Goal: Information Seeking & Learning: Learn about a topic

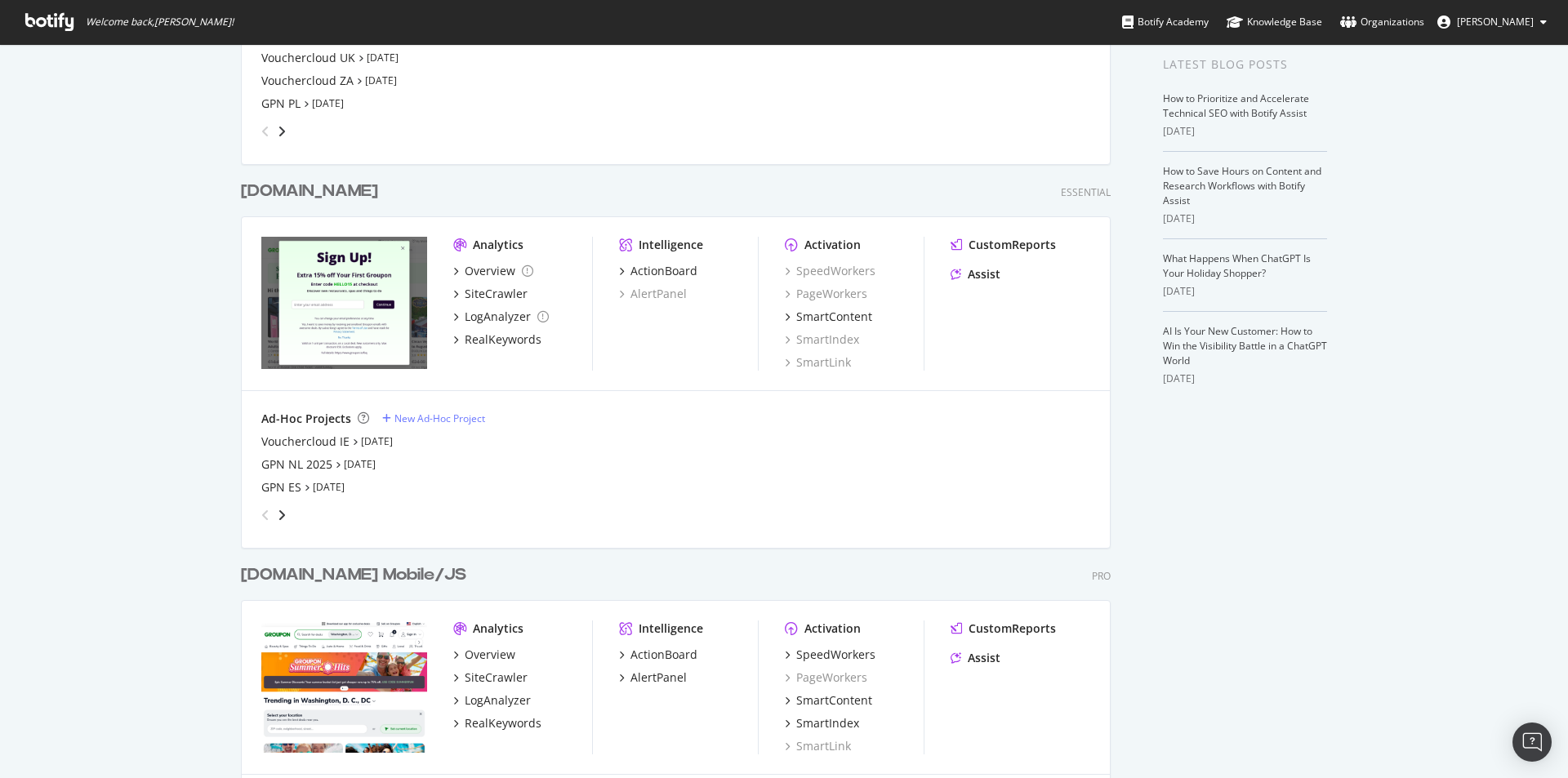
scroll to position [735, 0]
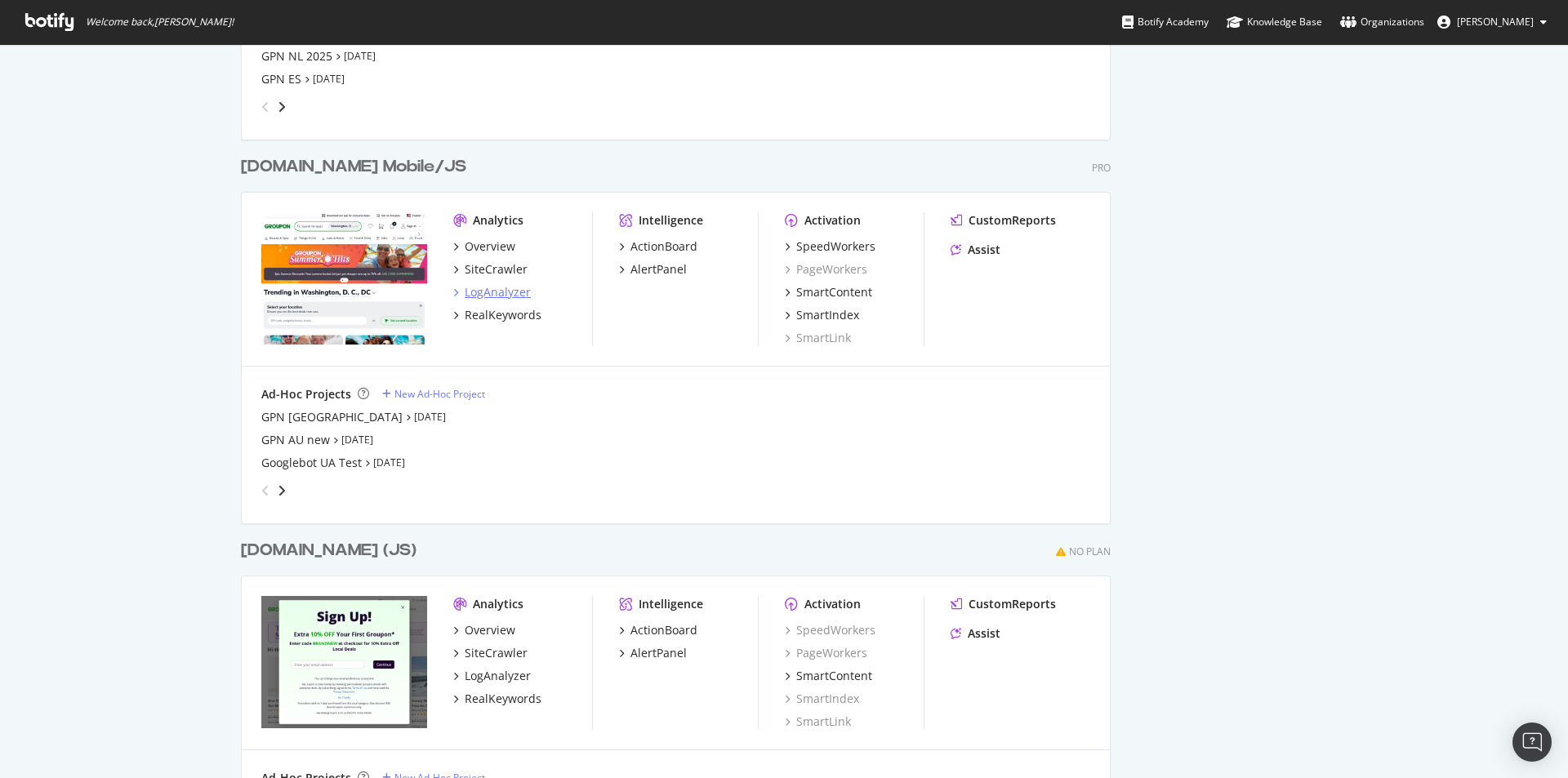
click at [521, 298] on div "LogAnalyzer" at bounding box center [498, 292] width 67 height 16
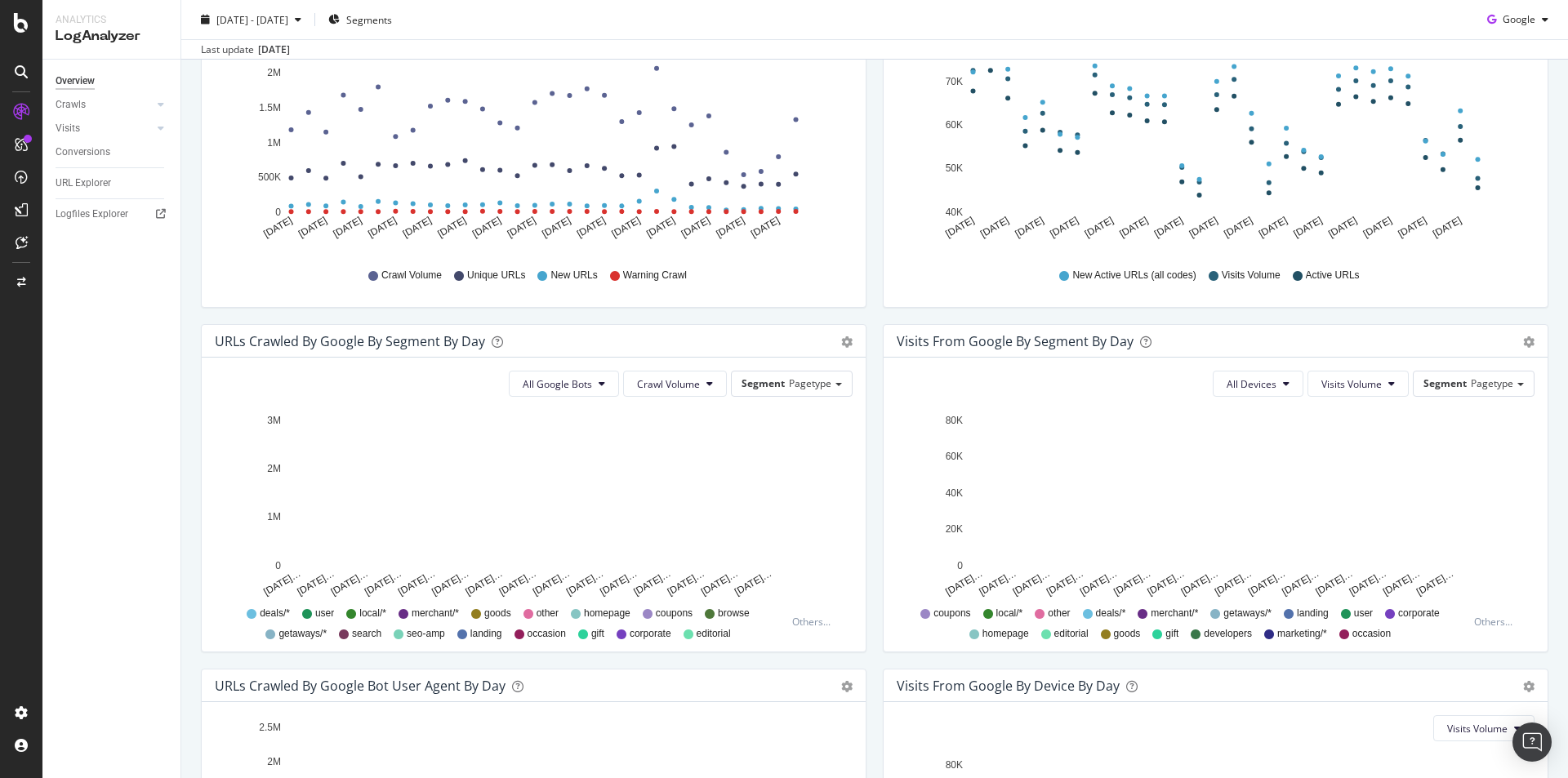
scroll to position [408, 0]
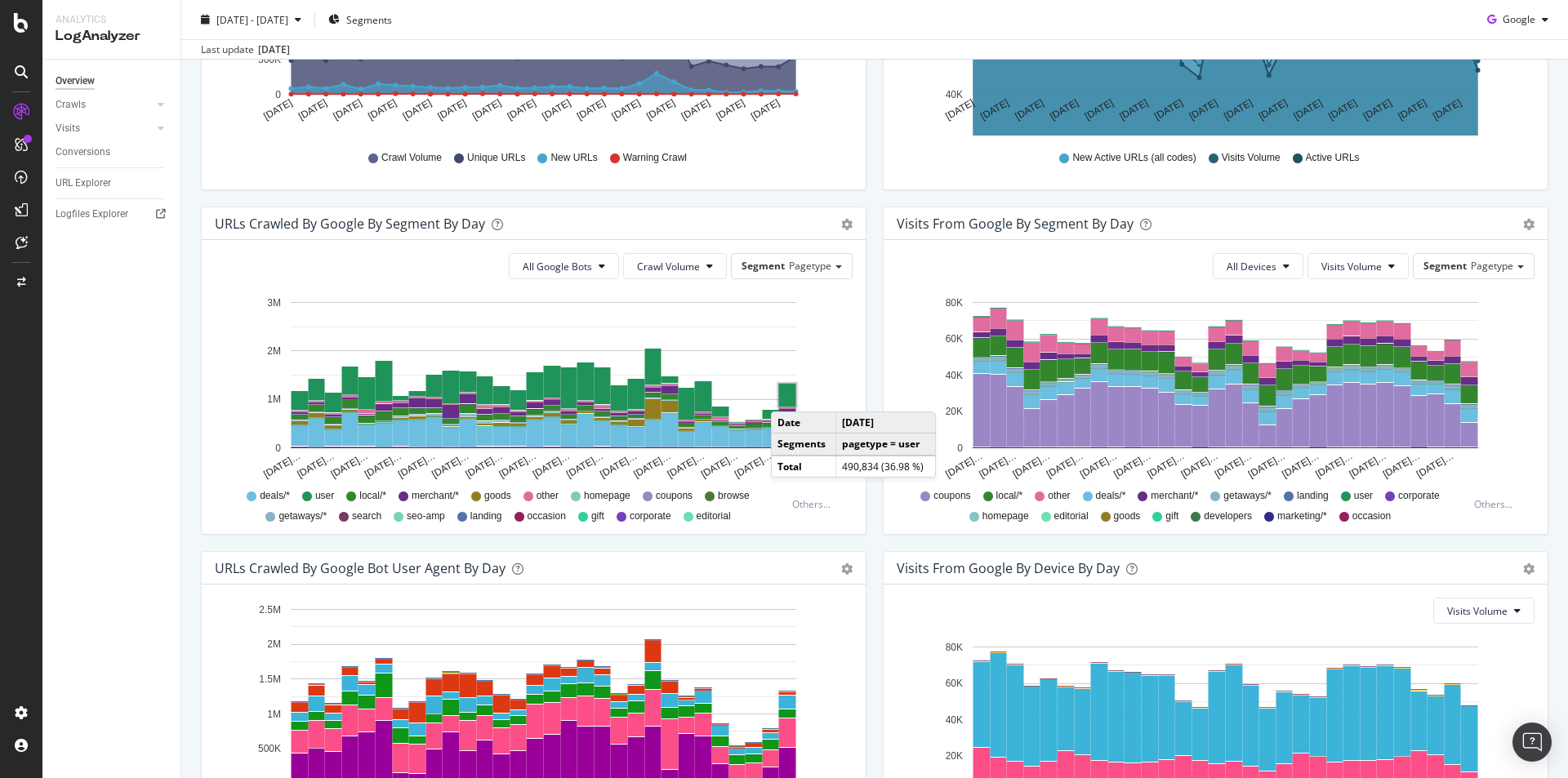
click at [787, 396] on rect "A chart." at bounding box center [787, 395] width 17 height 22
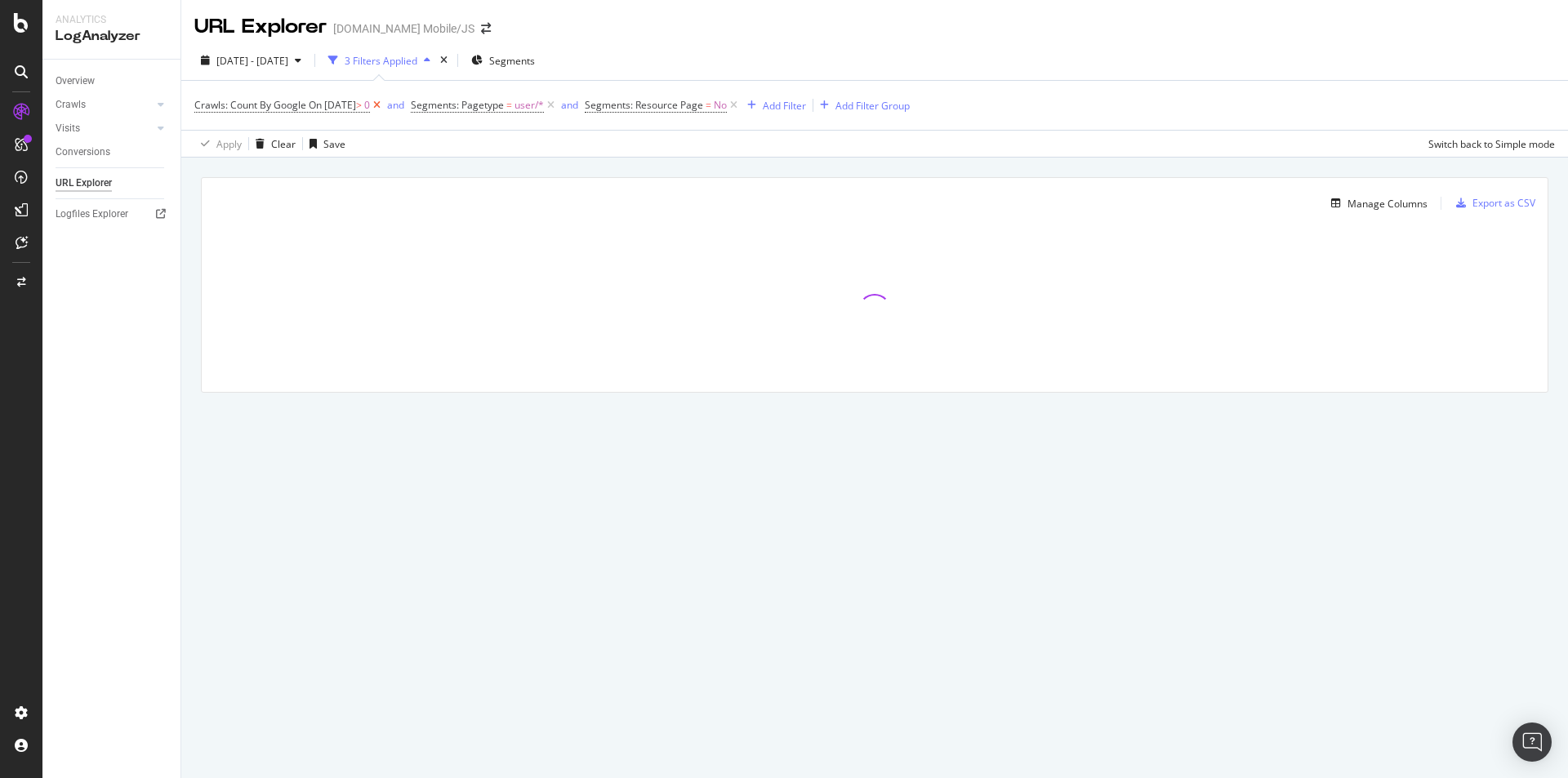
click at [384, 112] on icon at bounding box center [376, 105] width 13 height 16
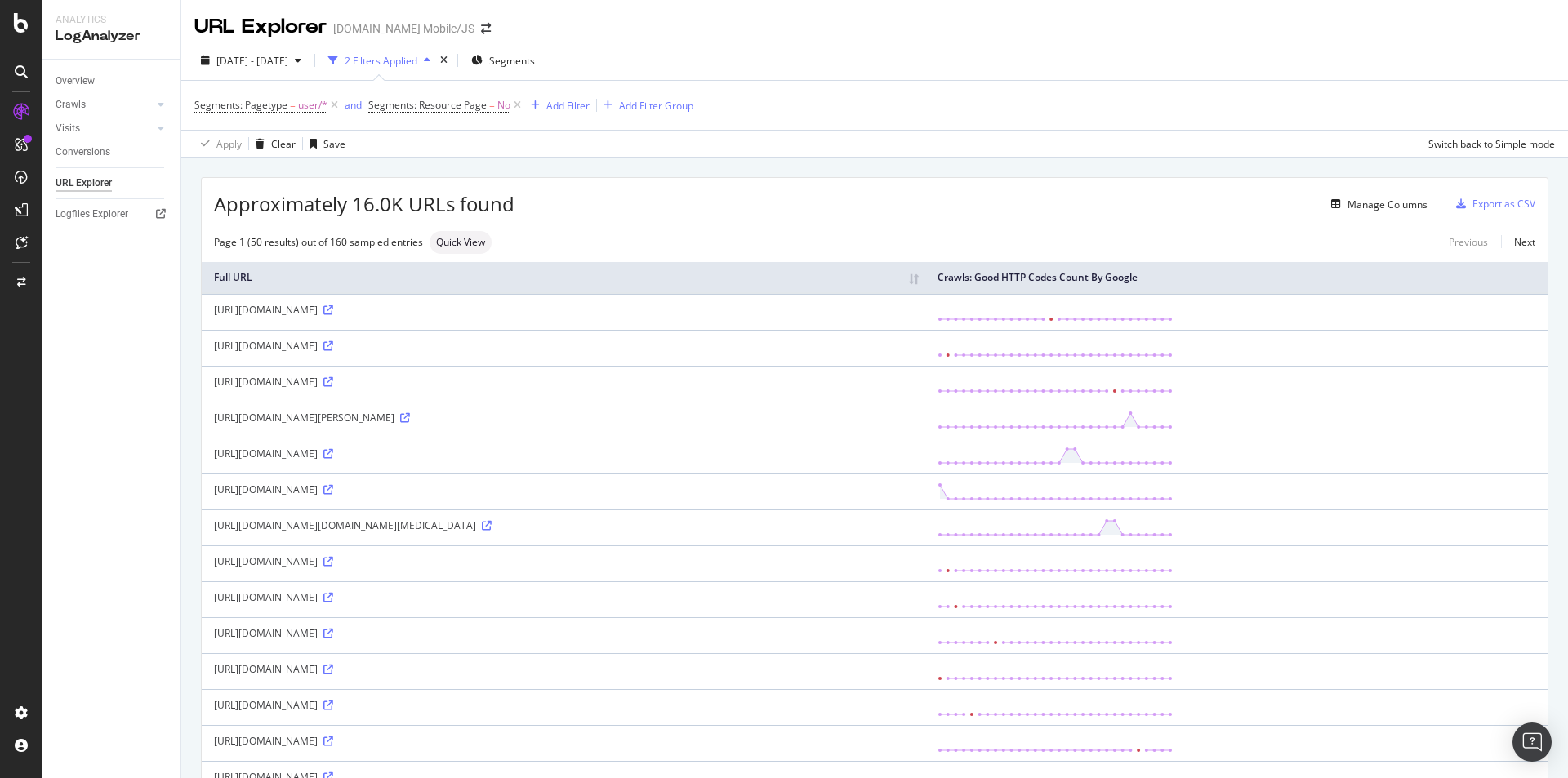
scroll to position [82, 0]
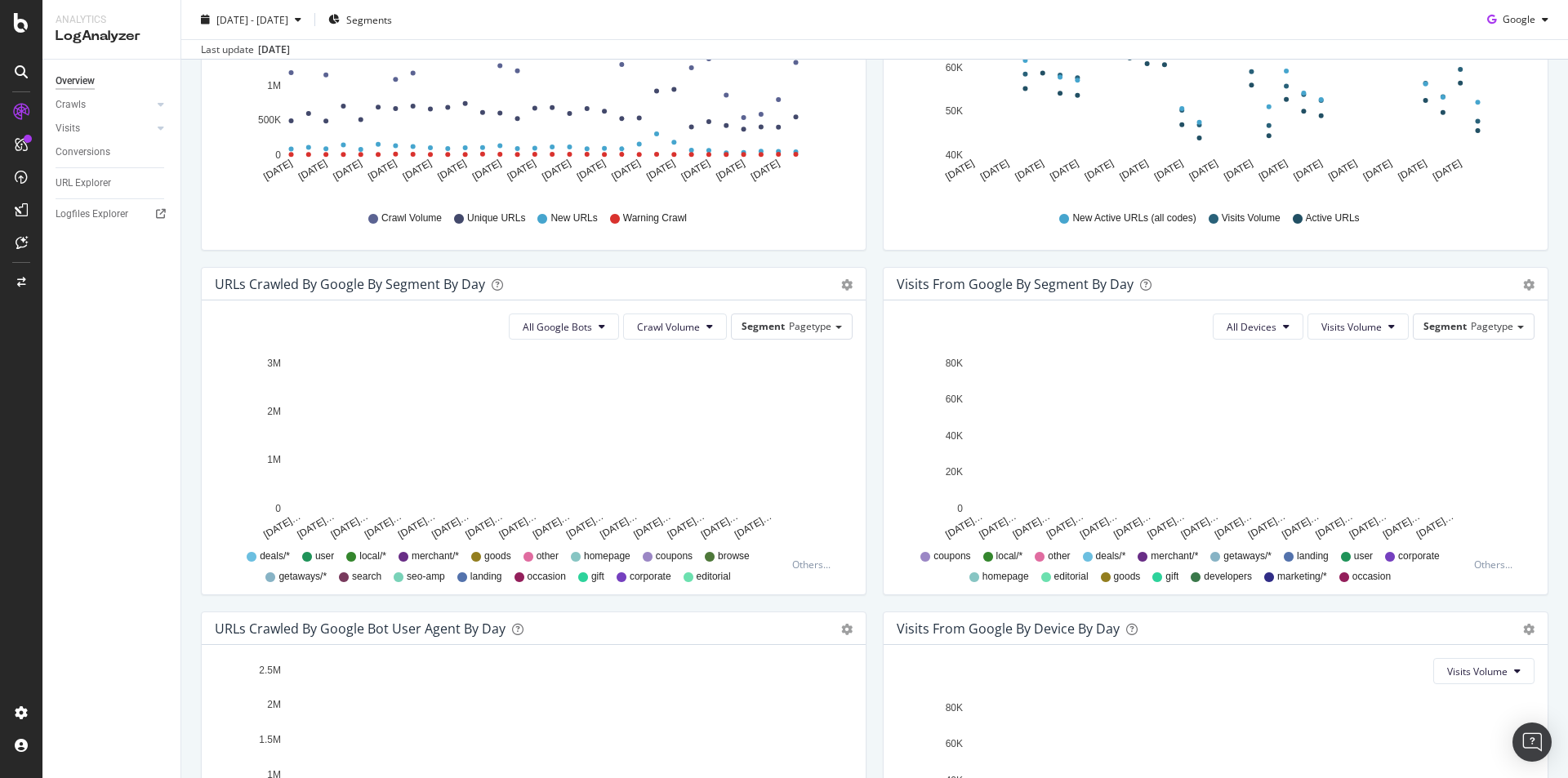
scroll to position [338, 0]
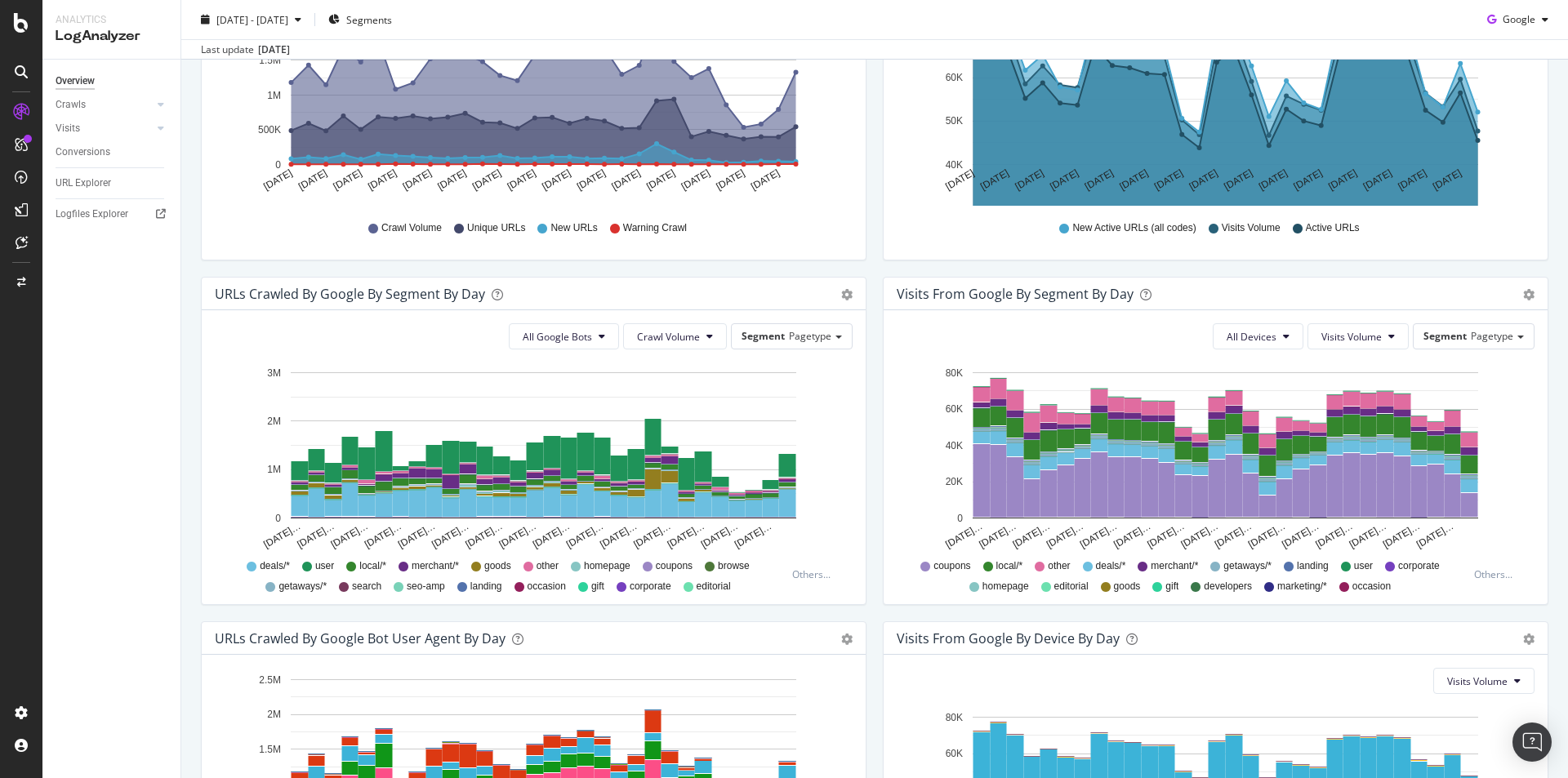
click at [391, 225] on span "Crawl Volume" at bounding box center [411, 228] width 60 height 13
click at [548, 97] on icon "A chart." at bounding box center [543, 94] width 504 height 144
click at [85, 100] on div "Crawls" at bounding box center [71, 104] width 31 height 17
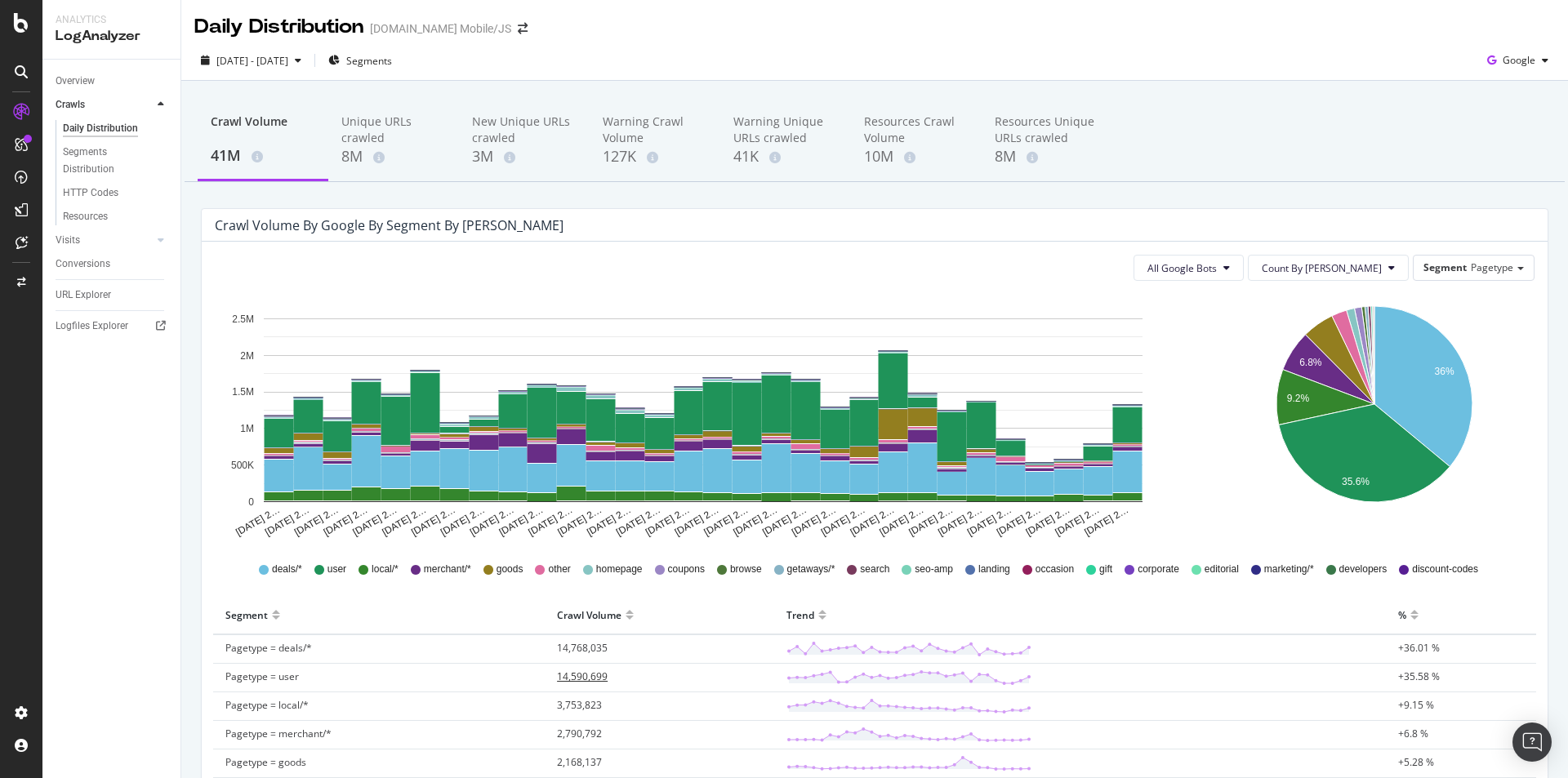
click at [592, 677] on span "14,590,699" at bounding box center [582, 676] width 50 height 13
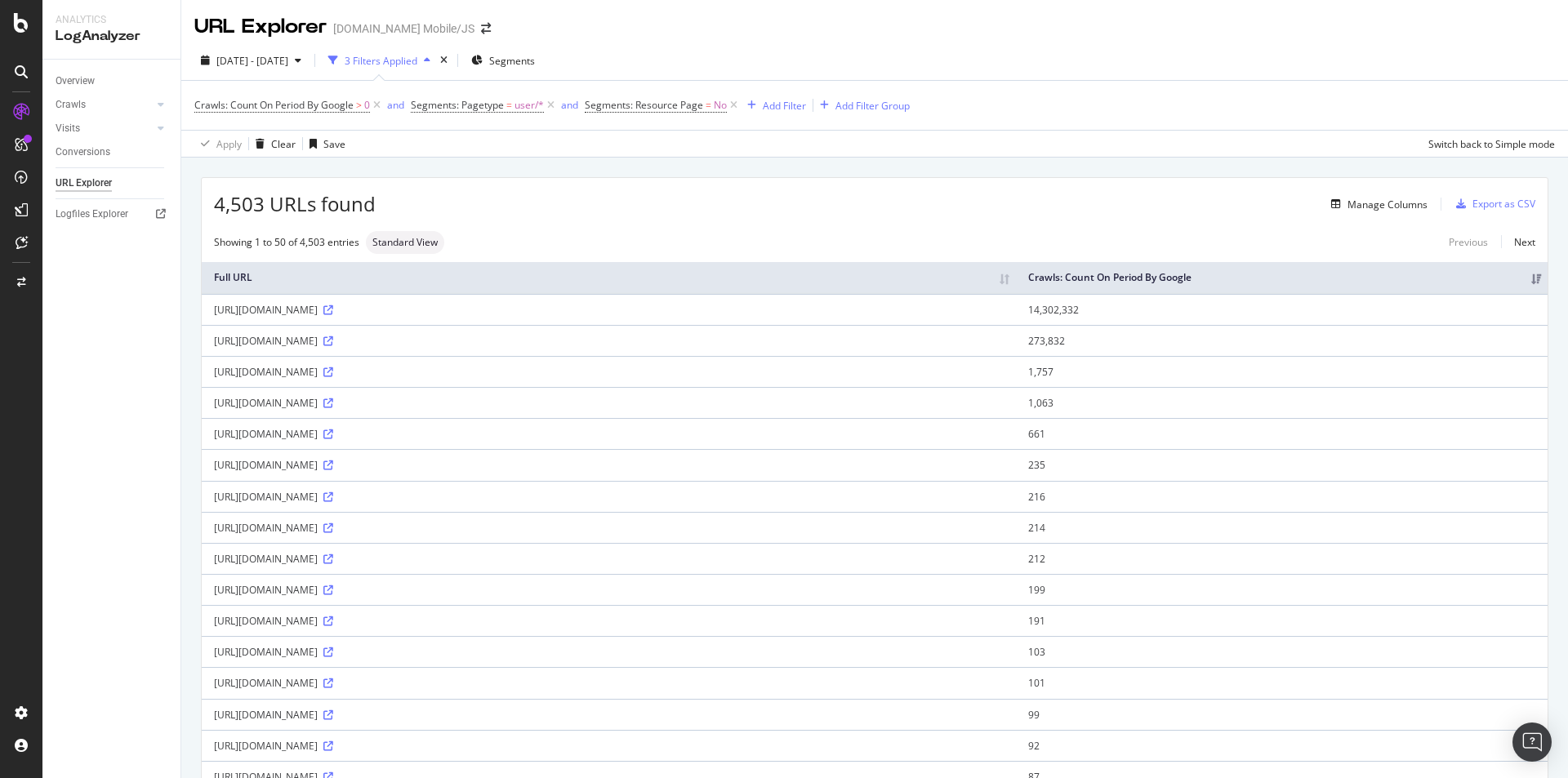
drag, startPoint x: 441, startPoint y: 321, endPoint x: 343, endPoint y: 321, distance: 98.0
click at [343, 317] on div "https://www.groupon.com/mobilenextapi/graphql" at bounding box center [609, 309] width 789 height 13
copy div "mobilenextapi/graphql"
click at [496, 271] on th "Full URL" at bounding box center [608, 278] width 814 height 31
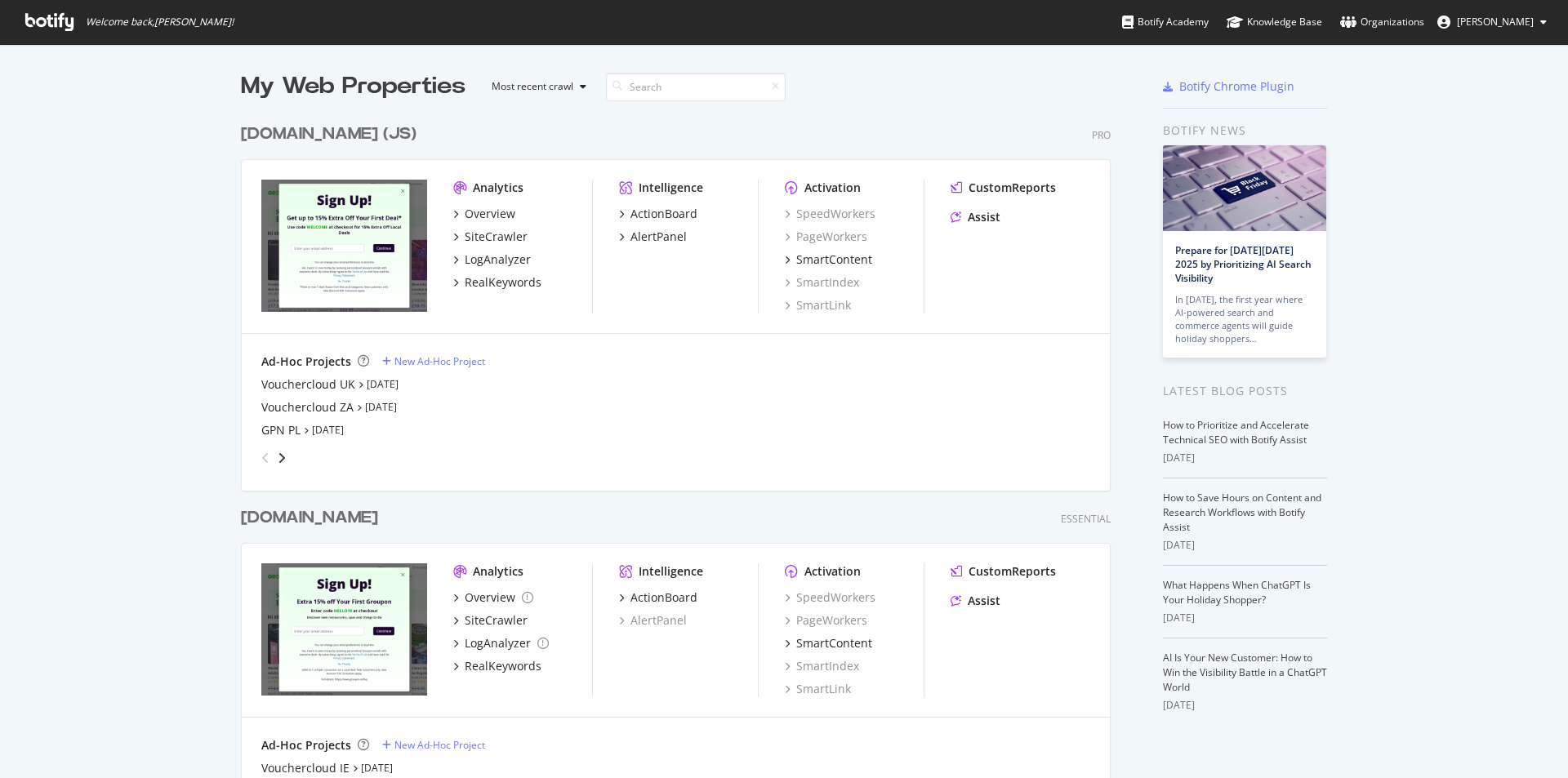
scroll to position [766, 1543]
